Goal: Use online tool/utility: Use online tool/utility

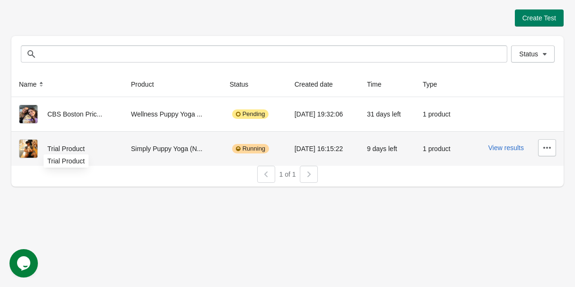
click at [74, 149] on span "Trial Product" at bounding box center [65, 149] width 37 height 8
click at [157, 144] on div "Simply Puppy Yoga (N..." at bounding box center [172, 148] width 83 height 19
click at [165, 148] on div "Simply Puppy Yoga (N..." at bounding box center [172, 148] width 83 height 19
click at [512, 146] on button "View results" at bounding box center [506, 148] width 36 height 8
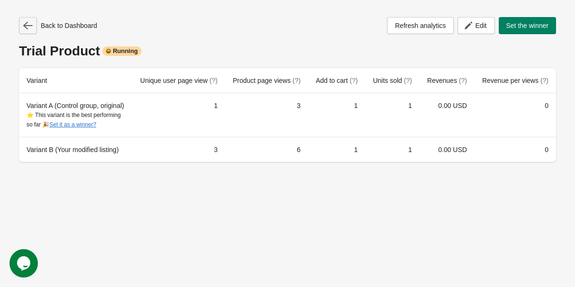
click at [31, 21] on icon "button" at bounding box center [27, 25] width 9 height 9
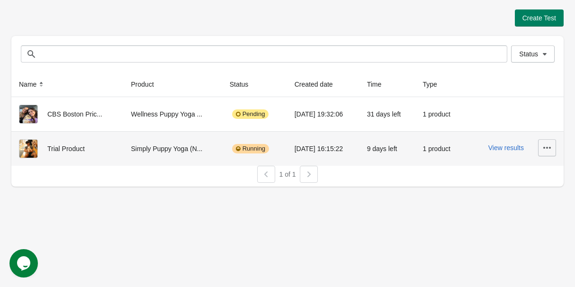
click at [544, 151] on icon "button" at bounding box center [546, 147] width 9 height 9
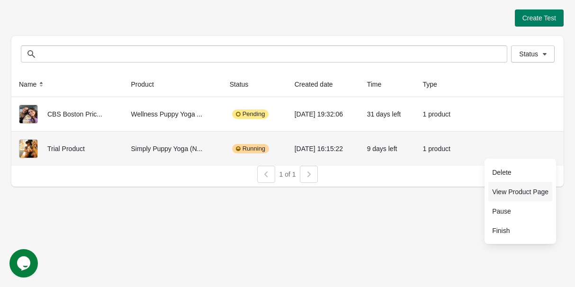
click at [521, 192] on span "View Product Page" at bounding box center [520, 191] width 56 height 9
click at [496, 147] on button "View results" at bounding box center [506, 148] width 36 height 8
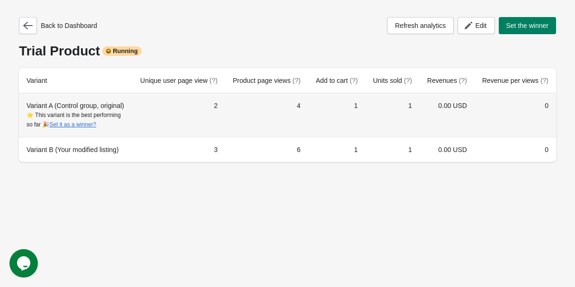
click at [250, 120] on td "4" at bounding box center [266, 115] width 83 height 44
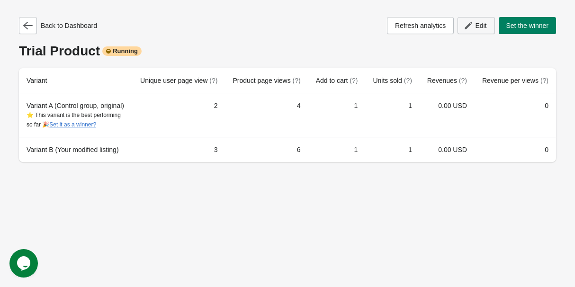
click at [480, 25] on span "Edit" at bounding box center [480, 26] width 11 height 8
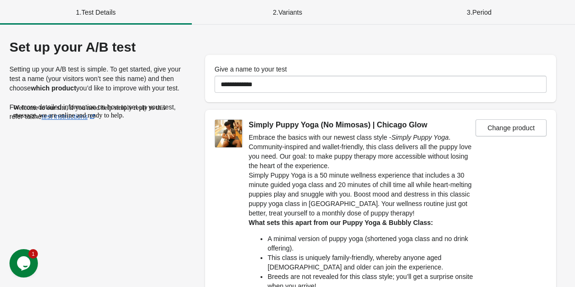
click at [292, 21] on div "2 . Variants" at bounding box center [288, 12] width 192 height 25
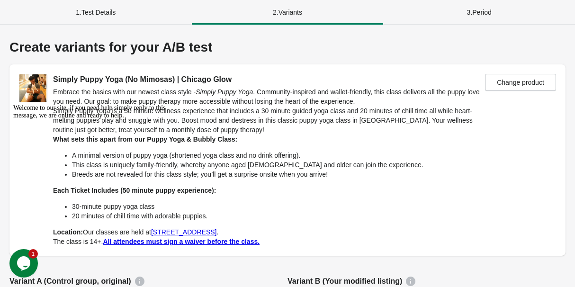
click at [484, 15] on div "3 . Period" at bounding box center [479, 12] width 192 height 25
